Goal: Submit feedback/report problem

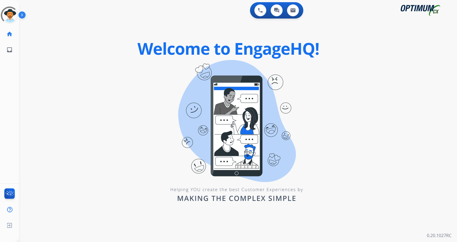
click at [23, 16] on img at bounding box center [22, 16] width 9 height 10
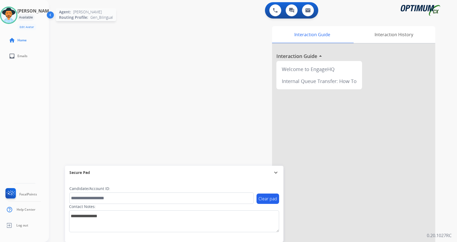
click at [16, 19] on img at bounding box center [8, 15] width 15 height 15
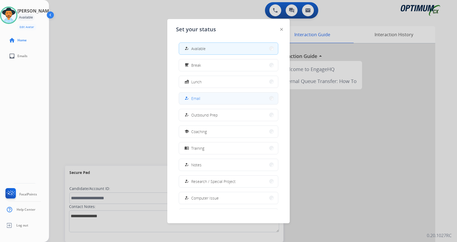
click at [210, 98] on button "how_to_reg Email" at bounding box center [228, 98] width 99 height 12
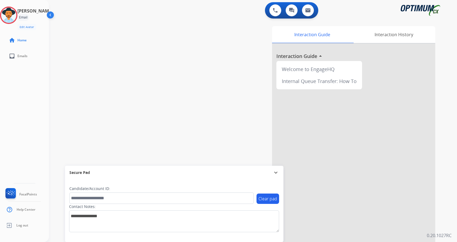
click at [142, 88] on div "swap_horiz Break voice bridge close_fullscreen Connect 3-Way Call merge_type Se…" at bounding box center [246, 133] width 395 height 227
